Goal: Complete application form

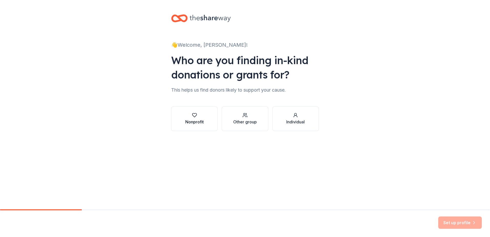
click at [192, 122] on div "Nonprofit" at bounding box center [194, 122] width 18 height 6
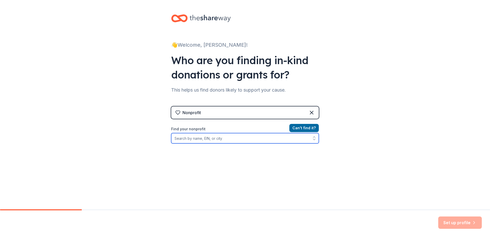
click at [228, 137] on input "Find your nonprofit" at bounding box center [245, 138] width 148 height 10
type input "[GEOGRAPHIC_DATA], [GEOGRAPHIC_DATA]"
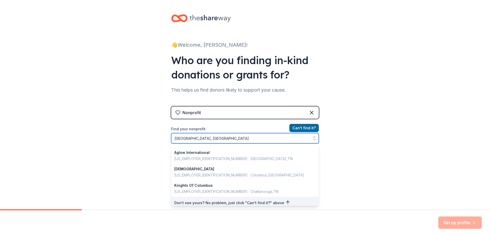
scroll to position [35, 0]
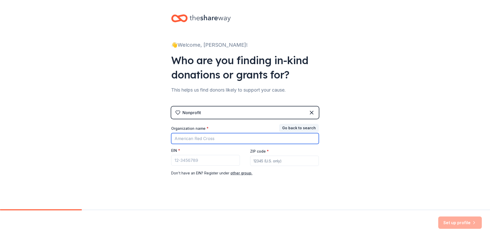
click at [235, 138] on input "Organization name *" at bounding box center [245, 138] width 148 height 11
type input "Columbia Band Boosters"
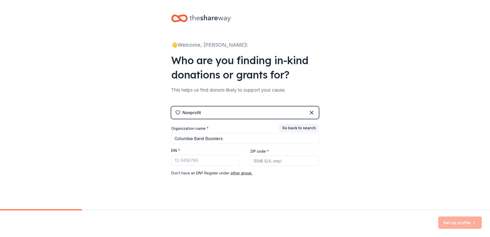
click at [260, 161] on input "ZIP code *" at bounding box center [284, 160] width 69 height 10
type input "38401"
click at [187, 161] on input "EIN *" at bounding box center [205, 160] width 69 height 11
click at [182, 157] on input "EIN *" at bounding box center [205, 160] width 69 height 11
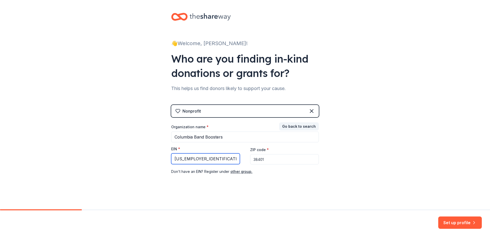
scroll to position [2, 0]
type input "[US_EMPLOYER_IDENTIFICATION_NUMBER]"
click at [257, 158] on input "38401" at bounding box center [284, 159] width 69 height 10
drag, startPoint x: 400, startPoint y: 151, endPoint x: 488, endPoint y: 216, distance: 109.2
click at [401, 151] on div "👋 Welcome, [PERSON_NAME]! Who are you finding in-kind donations or grants for? …" at bounding box center [245, 103] width 490 height 211
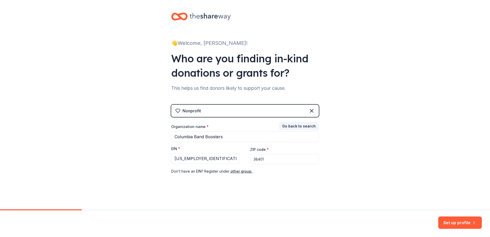
drag, startPoint x: 456, startPoint y: 223, endPoint x: 425, endPoint y: 202, distance: 38.0
click at [455, 223] on button "Set up profile" at bounding box center [460, 222] width 44 height 12
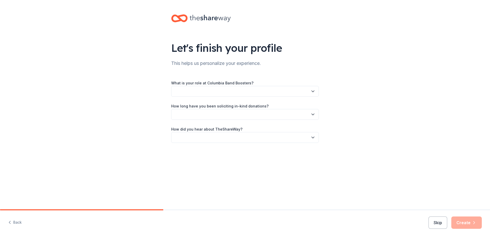
click at [307, 92] on button "button" at bounding box center [245, 91] width 148 height 11
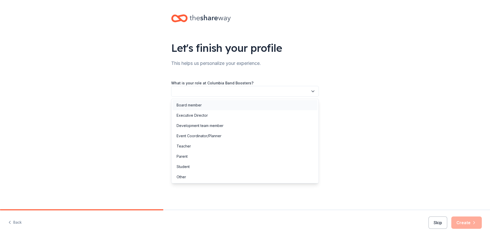
click at [180, 103] on div "Board member" at bounding box center [188, 105] width 25 height 6
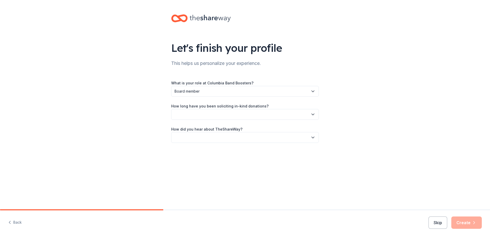
click at [209, 115] on button "button" at bounding box center [245, 114] width 148 height 11
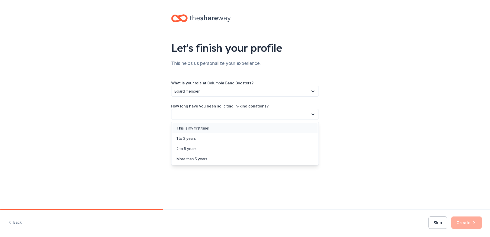
click at [211, 127] on div "This is my first time!" at bounding box center [244, 128] width 145 height 10
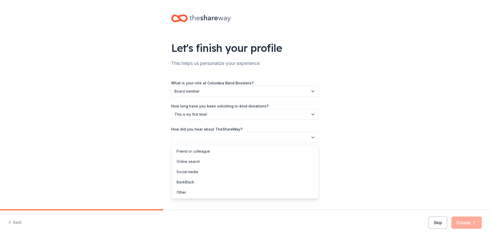
click at [216, 138] on button "button" at bounding box center [245, 137] width 148 height 11
click at [204, 158] on div "Online search" at bounding box center [244, 161] width 145 height 10
